Goal: Check status: Check status

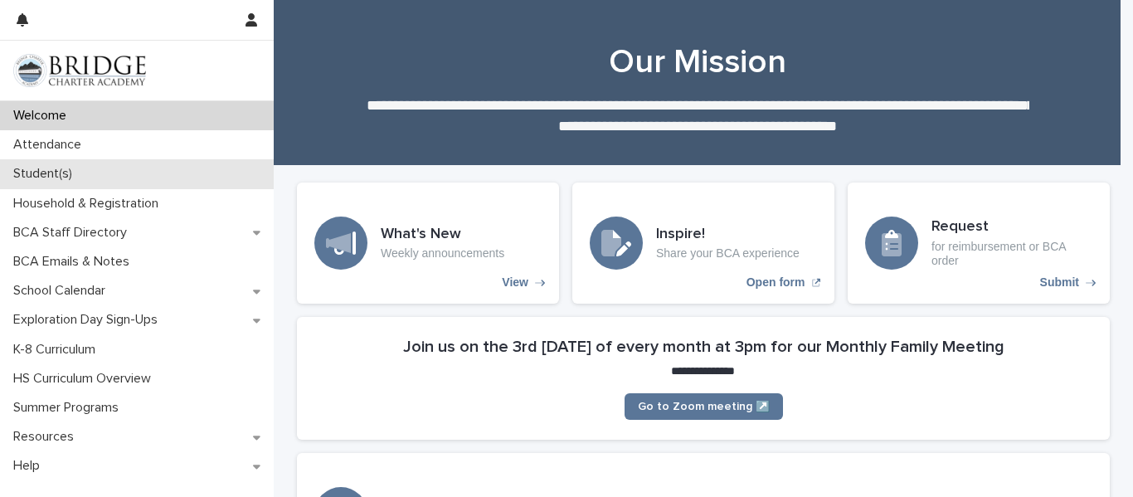
click at [64, 173] on p "Student(s)" at bounding box center [46, 174] width 79 height 16
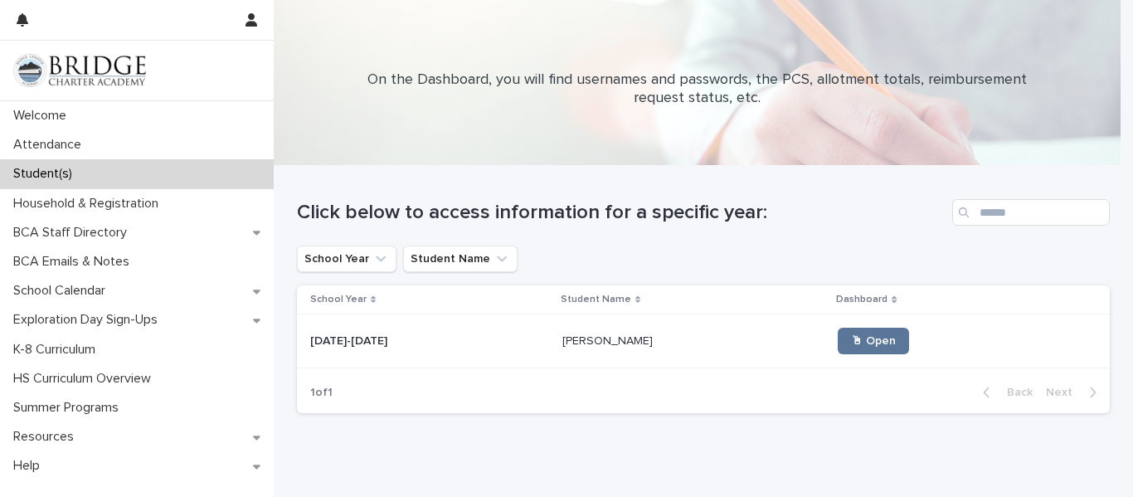
click at [575, 334] on p "[PERSON_NAME]" at bounding box center [610, 339] width 94 height 17
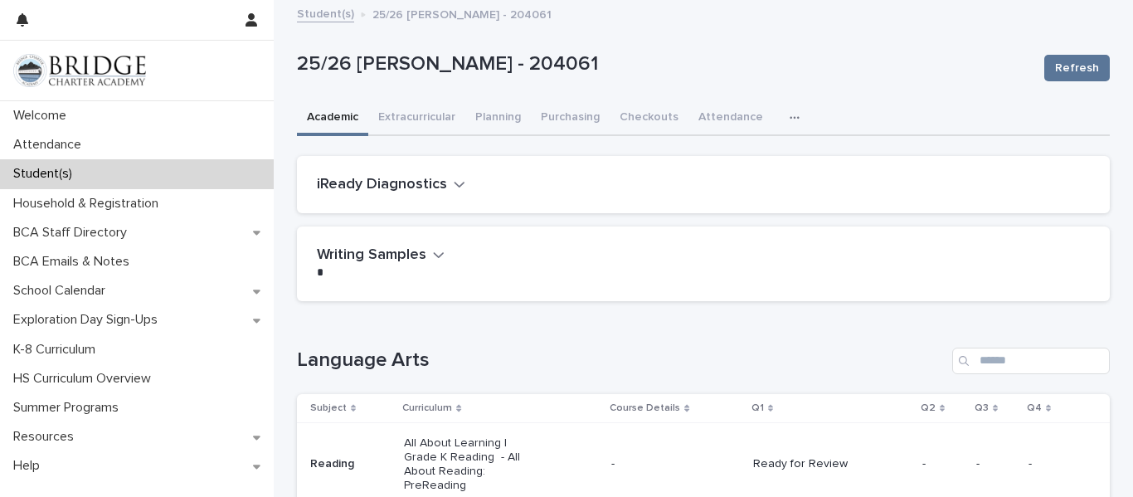
click at [431, 195] on div "iReady Diagnostics" at bounding box center [703, 185] width 813 height 58
click at [455, 184] on icon "button" at bounding box center [460, 185] width 10 height 6
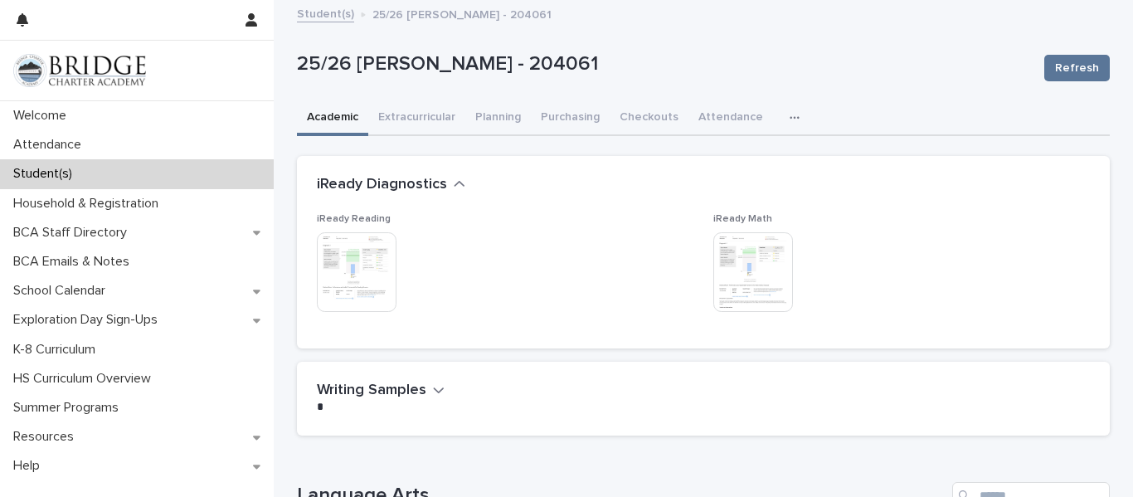
click at [364, 280] on img at bounding box center [357, 272] width 80 height 80
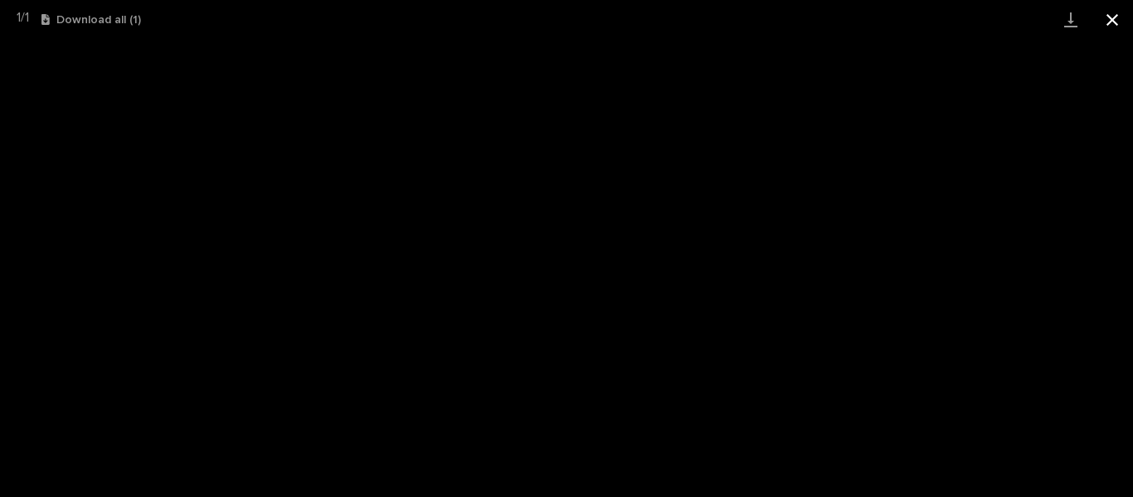
click at [1114, 17] on button "Close gallery" at bounding box center [1112, 19] width 41 height 39
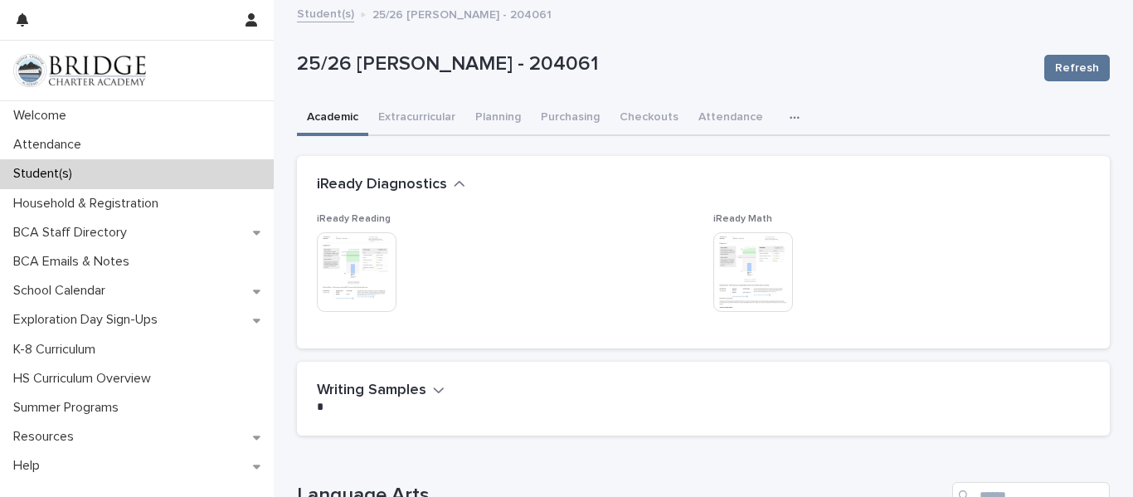
click at [751, 300] on img at bounding box center [754, 272] width 80 height 80
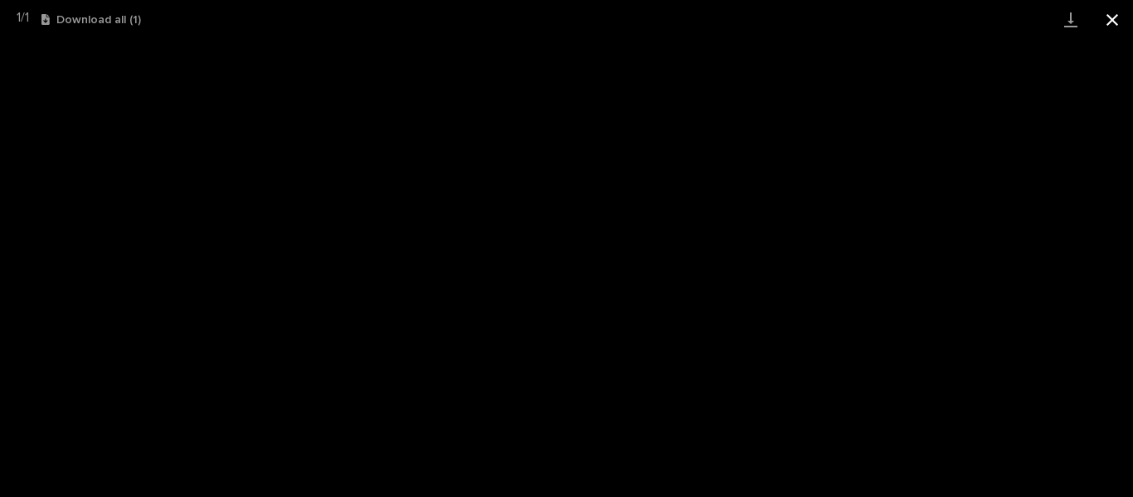
click at [1109, 13] on button "Close gallery" at bounding box center [1112, 19] width 41 height 39
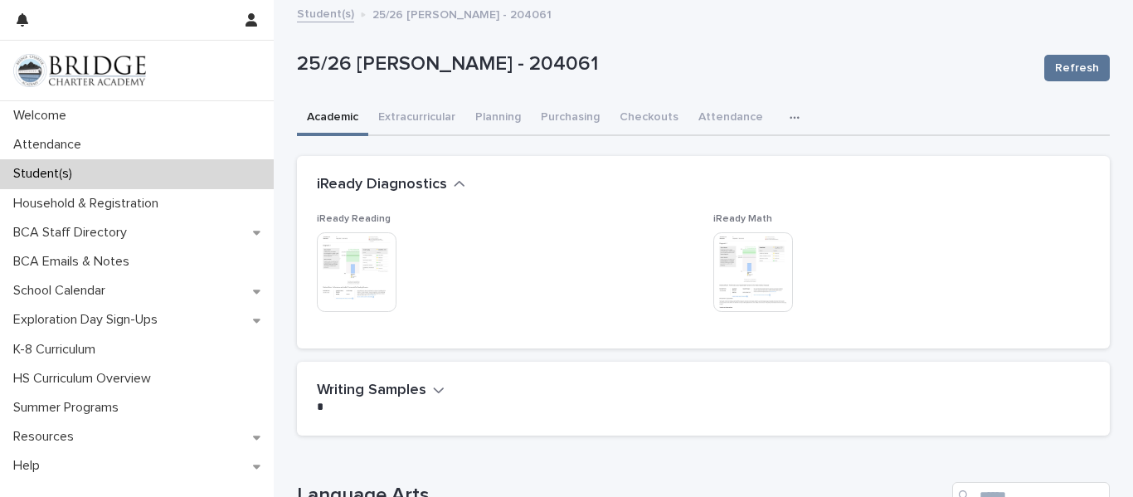
click at [379, 273] on img at bounding box center [357, 272] width 80 height 80
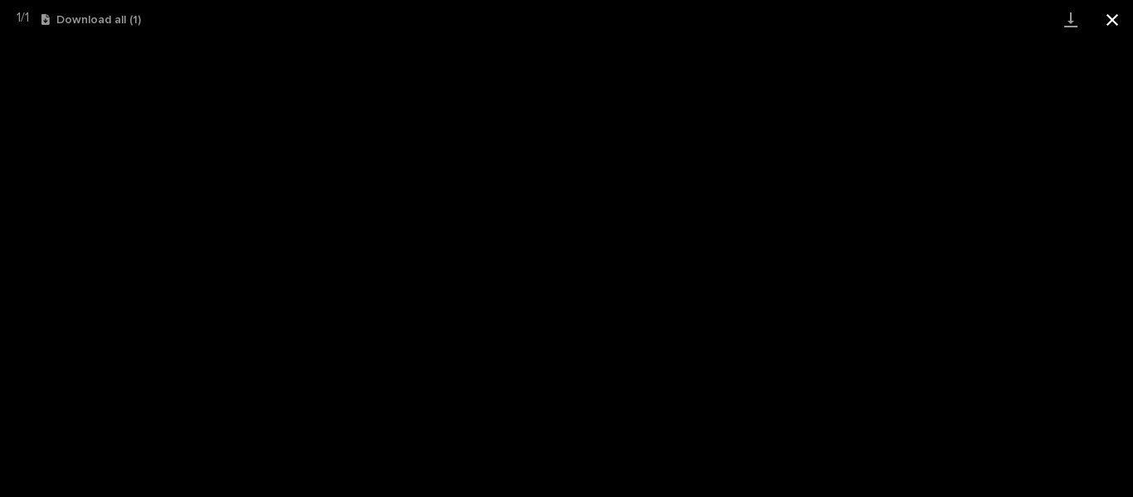
click at [1119, 12] on button "Close gallery" at bounding box center [1112, 19] width 41 height 39
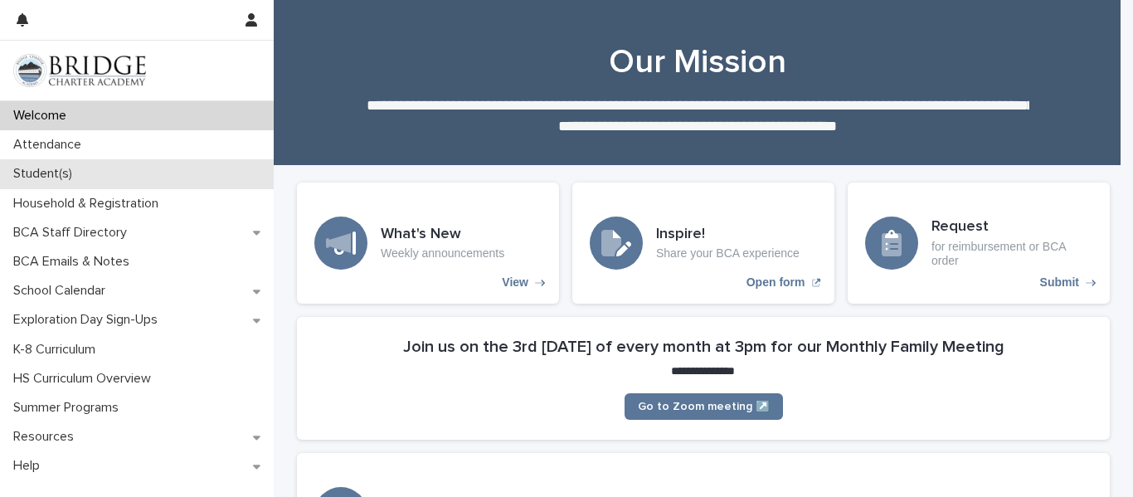
click at [68, 175] on p "Student(s)" at bounding box center [46, 174] width 79 height 16
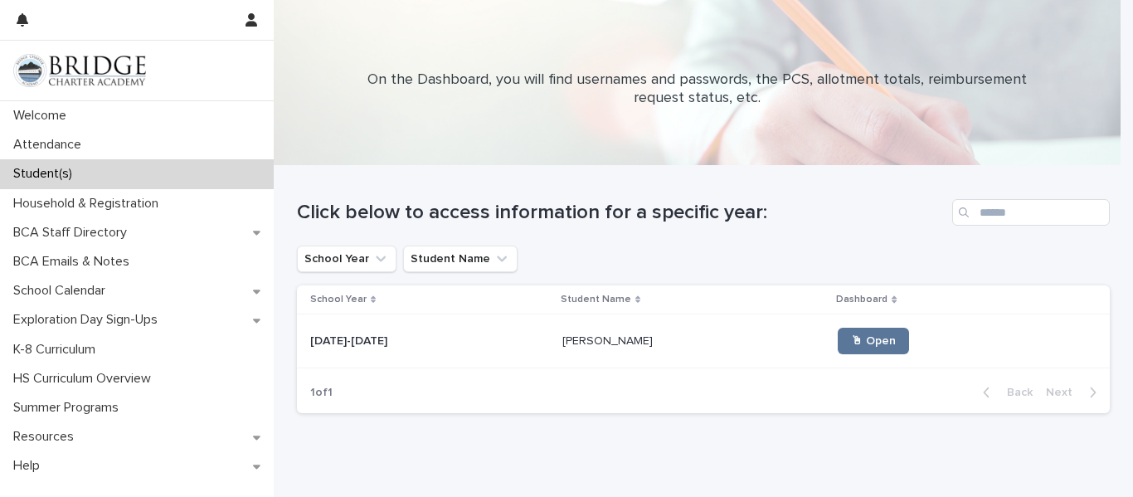
click at [574, 332] on p "[PERSON_NAME]" at bounding box center [610, 339] width 94 height 17
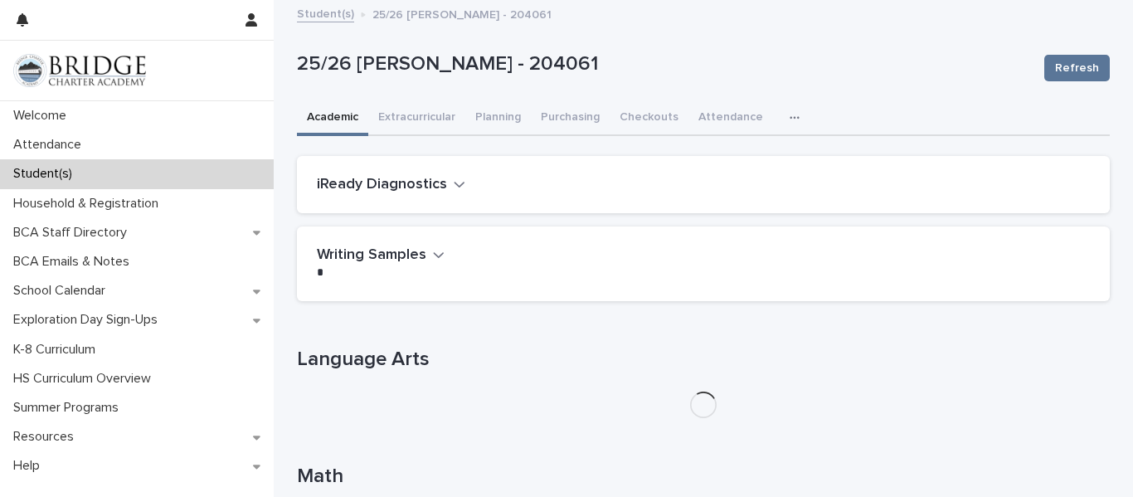
click at [455, 184] on icon "button" at bounding box center [460, 185] width 10 height 6
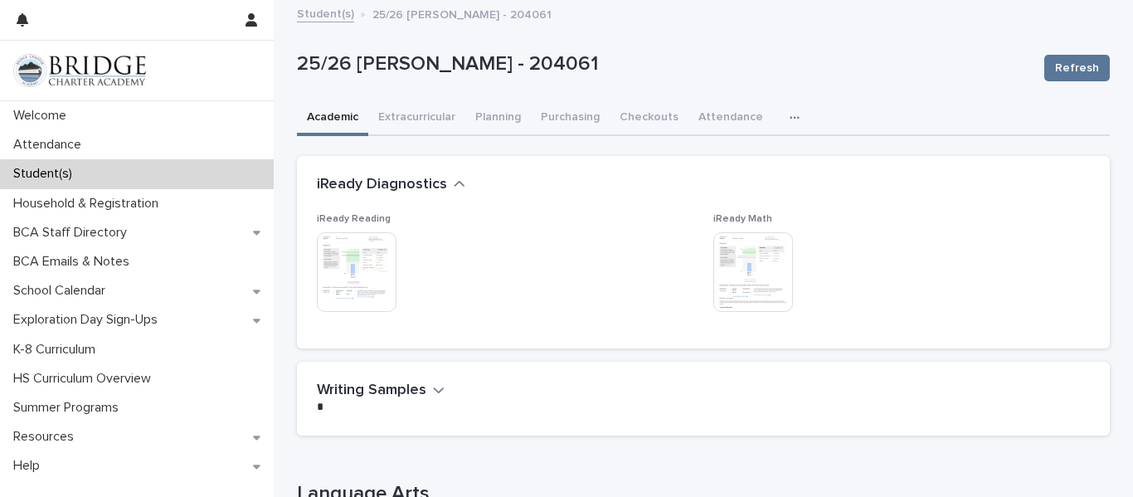
click at [349, 279] on img at bounding box center [357, 272] width 80 height 80
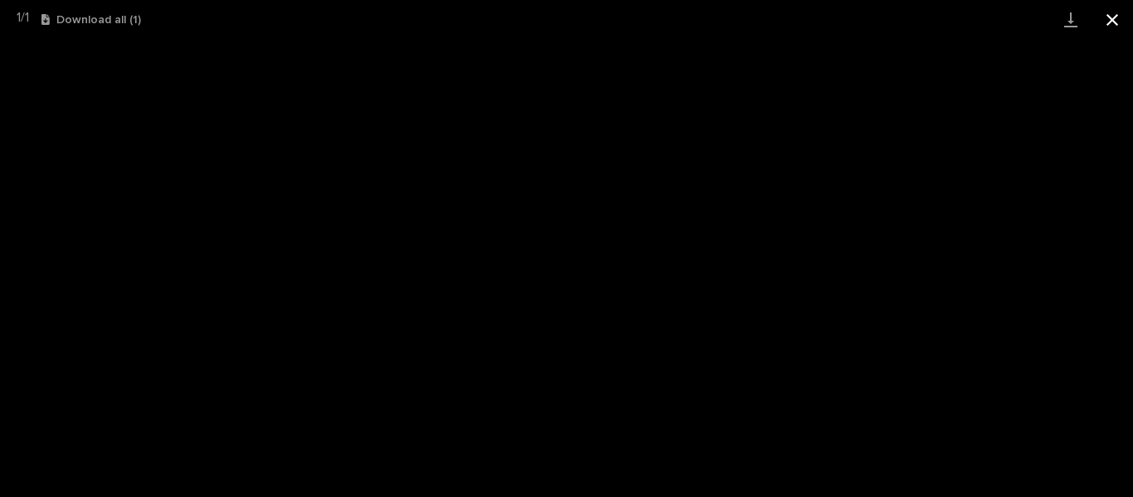
click at [1106, 23] on button "Close gallery" at bounding box center [1112, 19] width 41 height 39
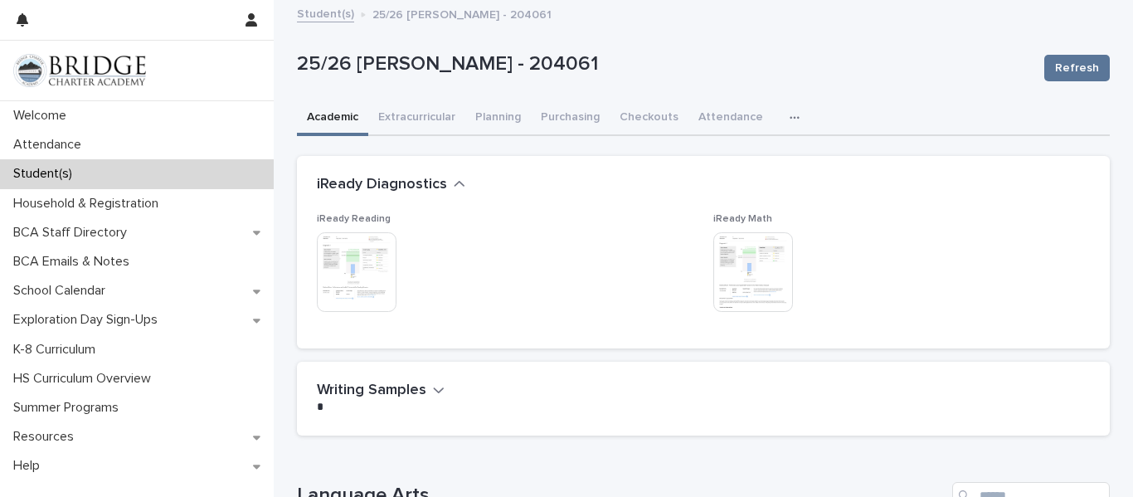
click at [763, 251] on img at bounding box center [754, 272] width 80 height 80
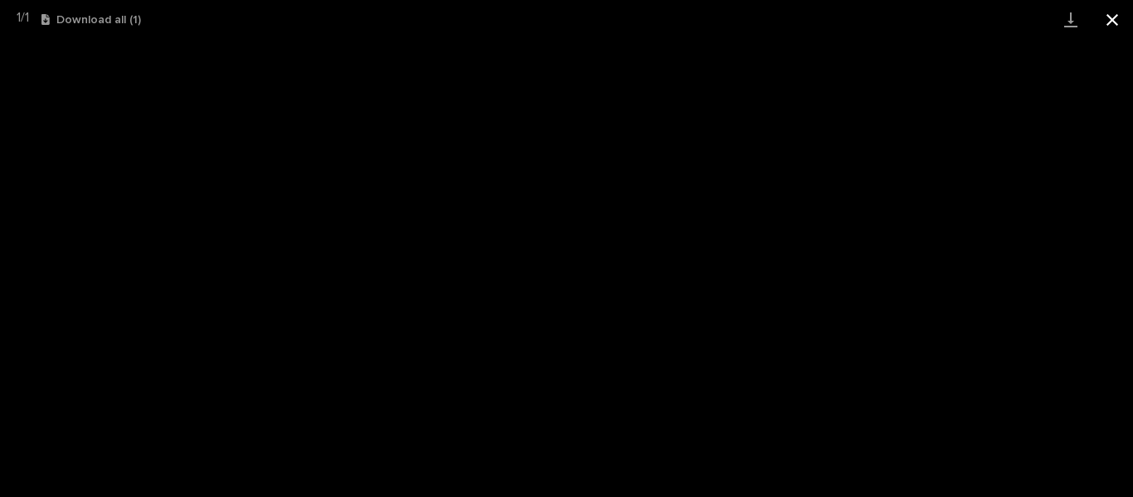
click at [1104, 12] on button "Close gallery" at bounding box center [1112, 19] width 41 height 39
